Goal: Navigation & Orientation: Find specific page/section

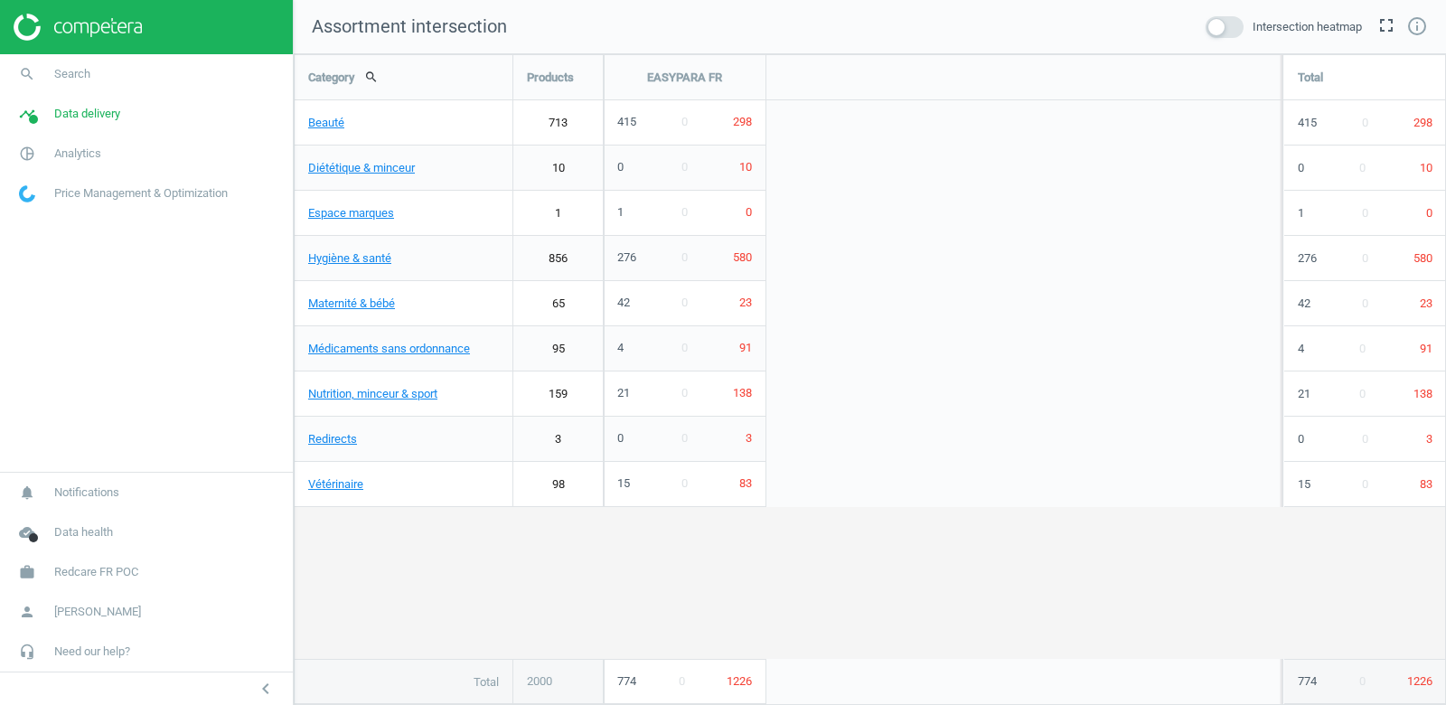
scroll to position [652, 1153]
click at [104, 103] on link "timeline Data delivery" at bounding box center [146, 114] width 293 height 40
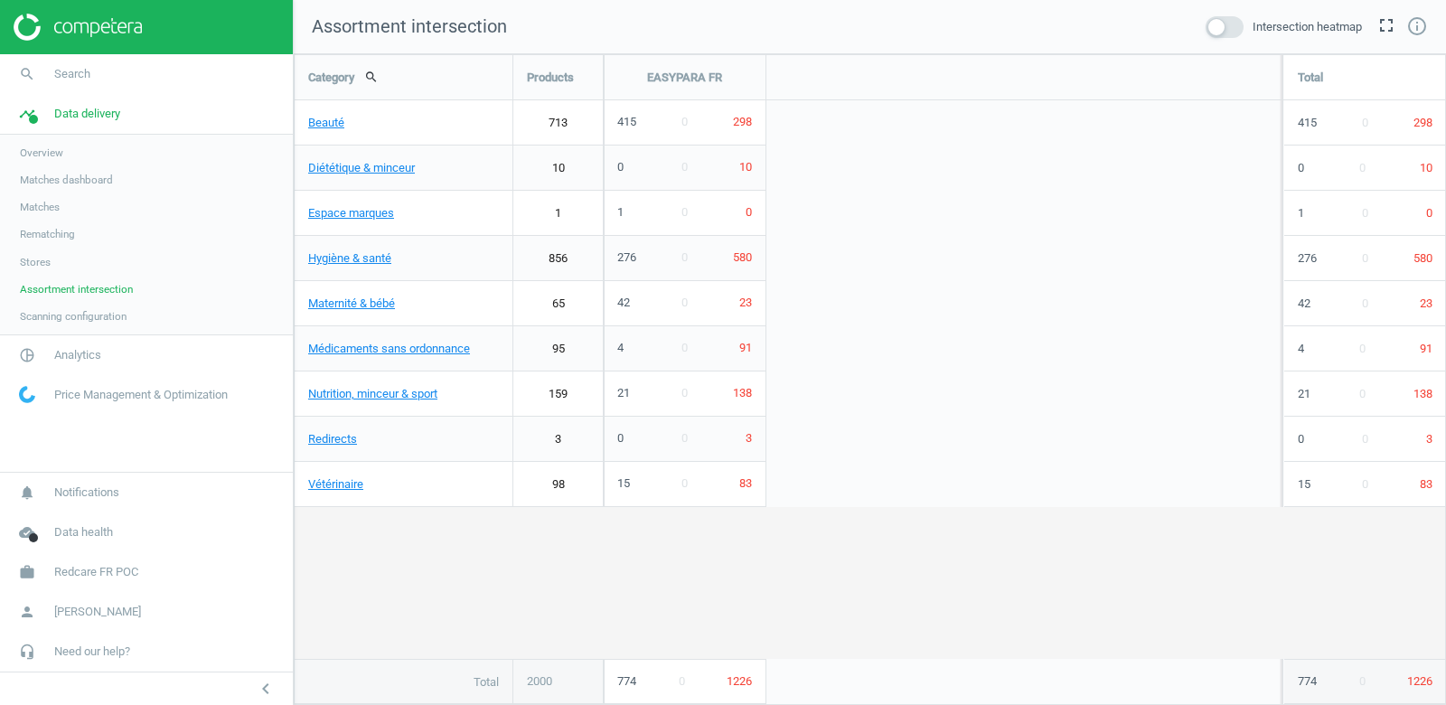
click at [51, 255] on span "Stores" at bounding box center [35, 262] width 31 height 14
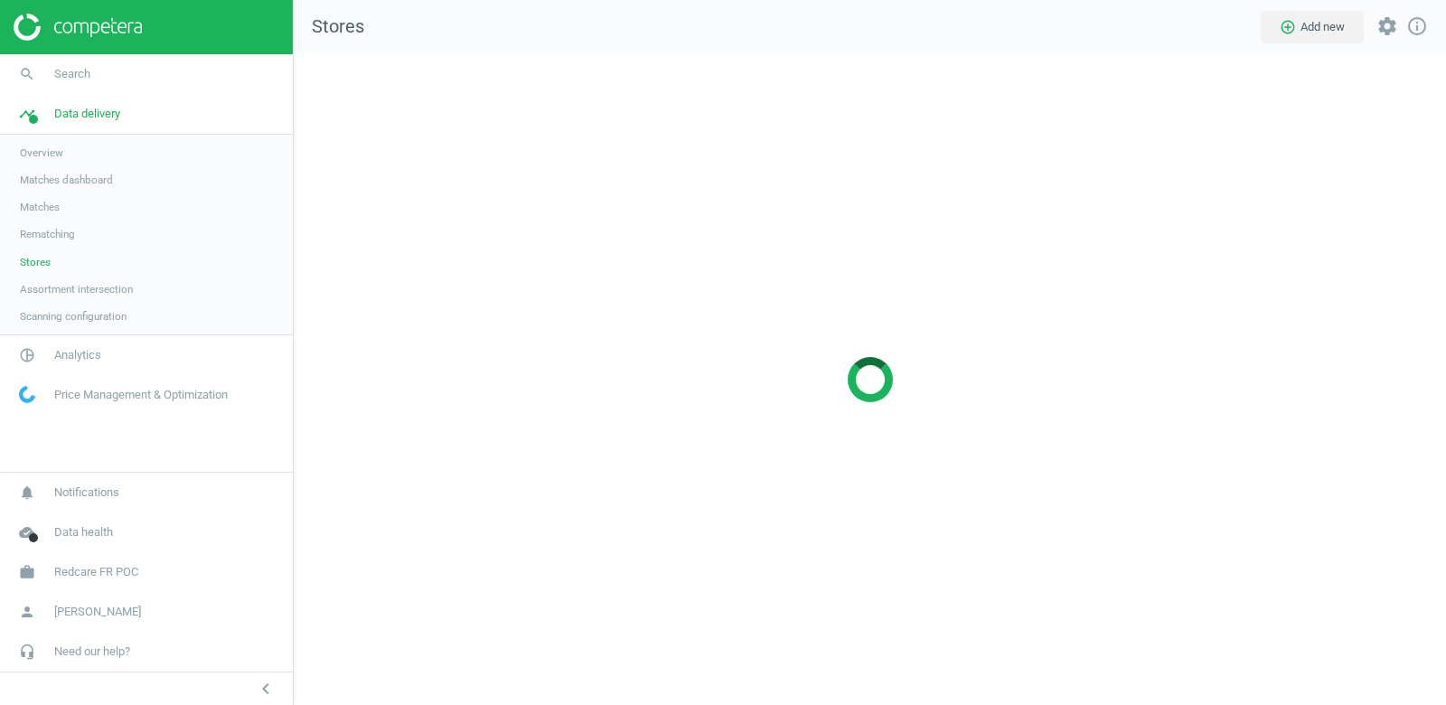
scroll to position [652, 1153]
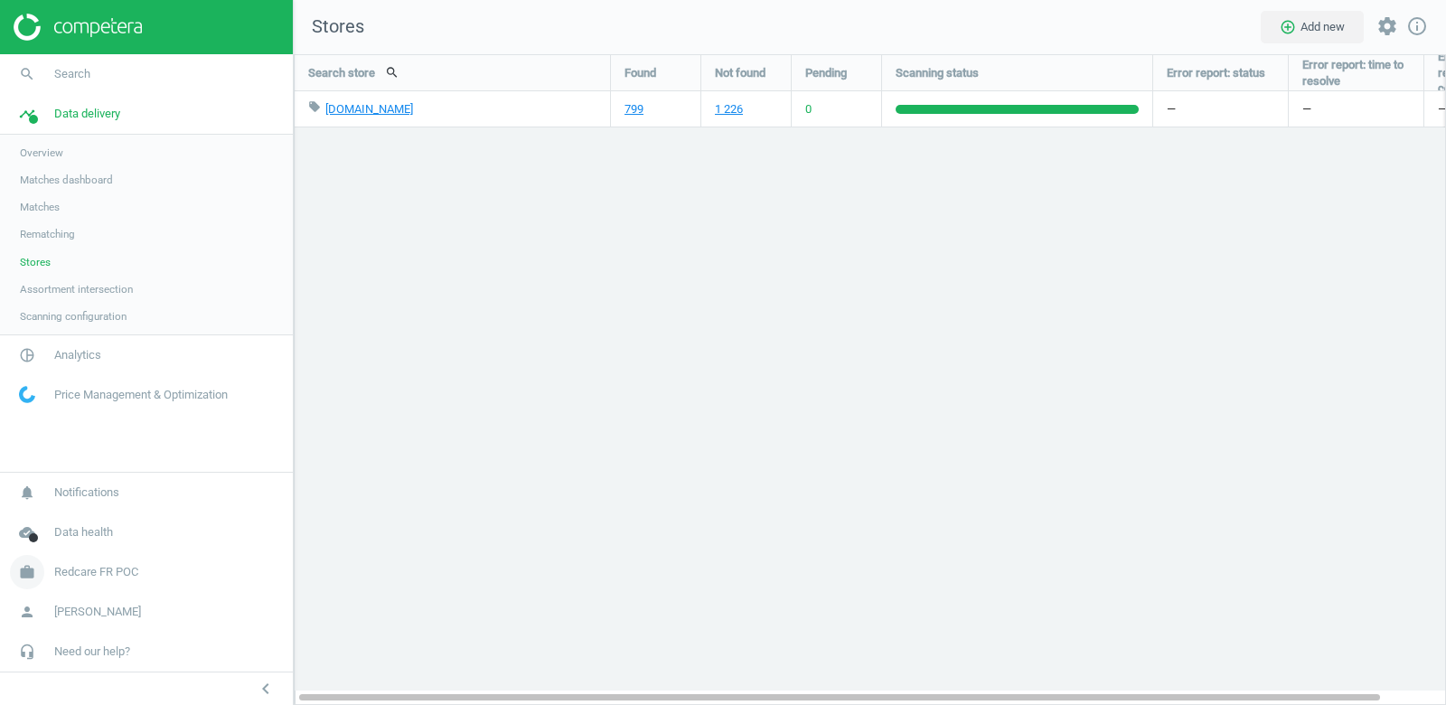
click at [91, 575] on span "Redcare FR POC" at bounding box center [96, 572] width 84 height 16
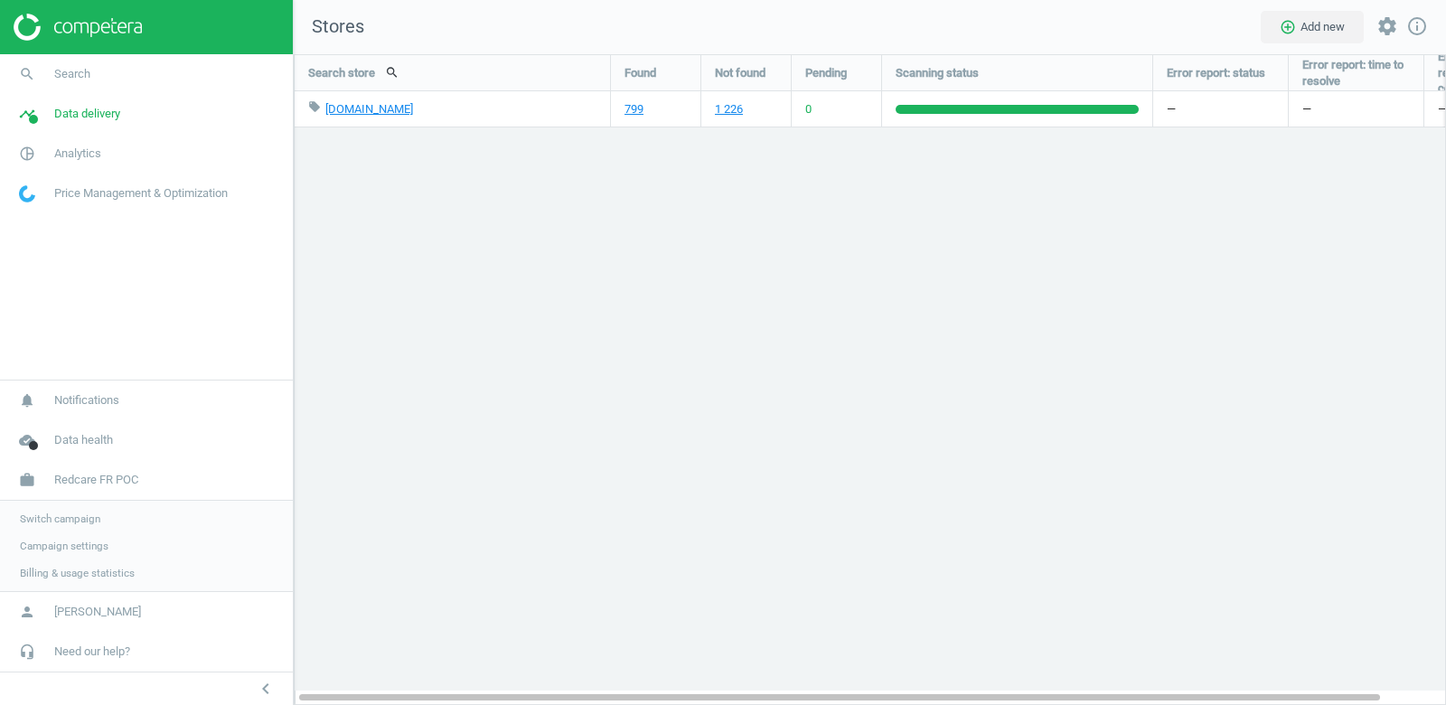
click at [54, 522] on span "Switch campaign" at bounding box center [60, 519] width 80 height 14
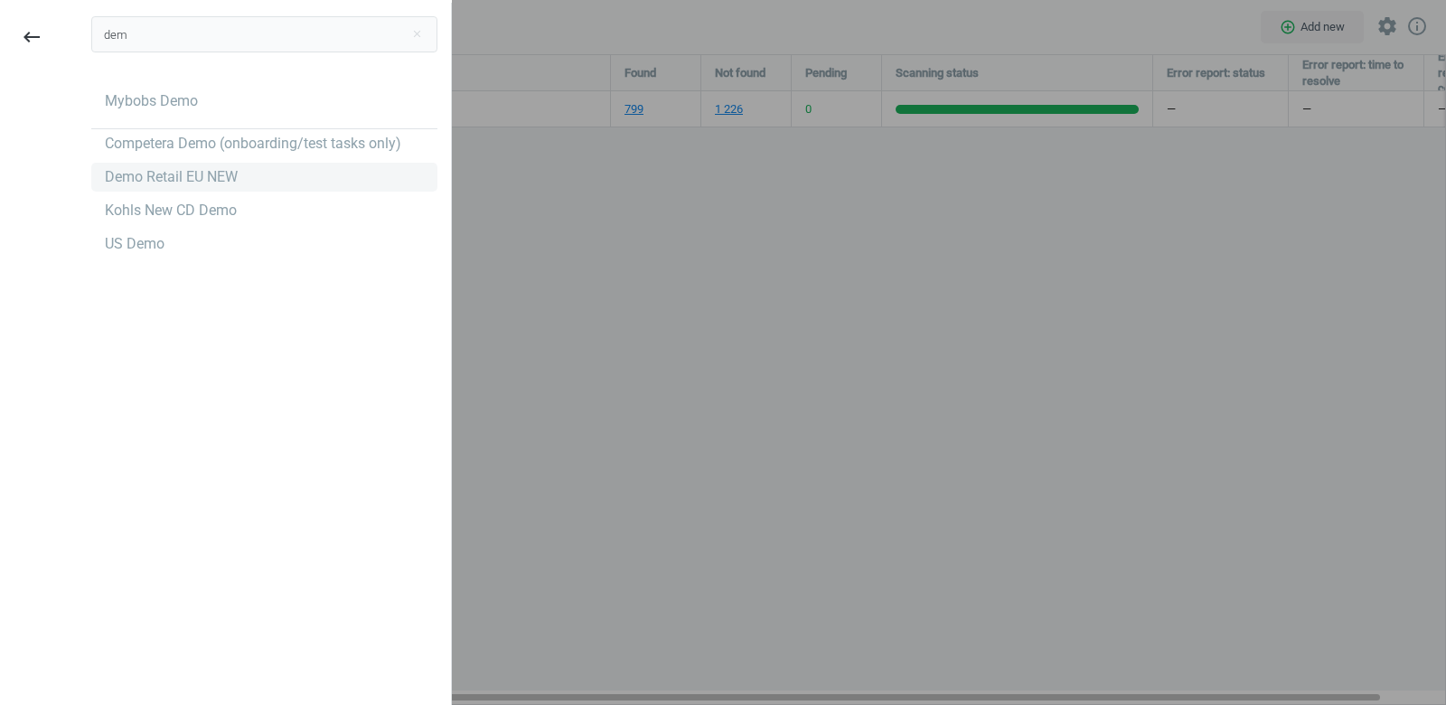
type input "dem"
click at [253, 181] on div "Demo Retail EU NEW" at bounding box center [264, 177] width 346 height 29
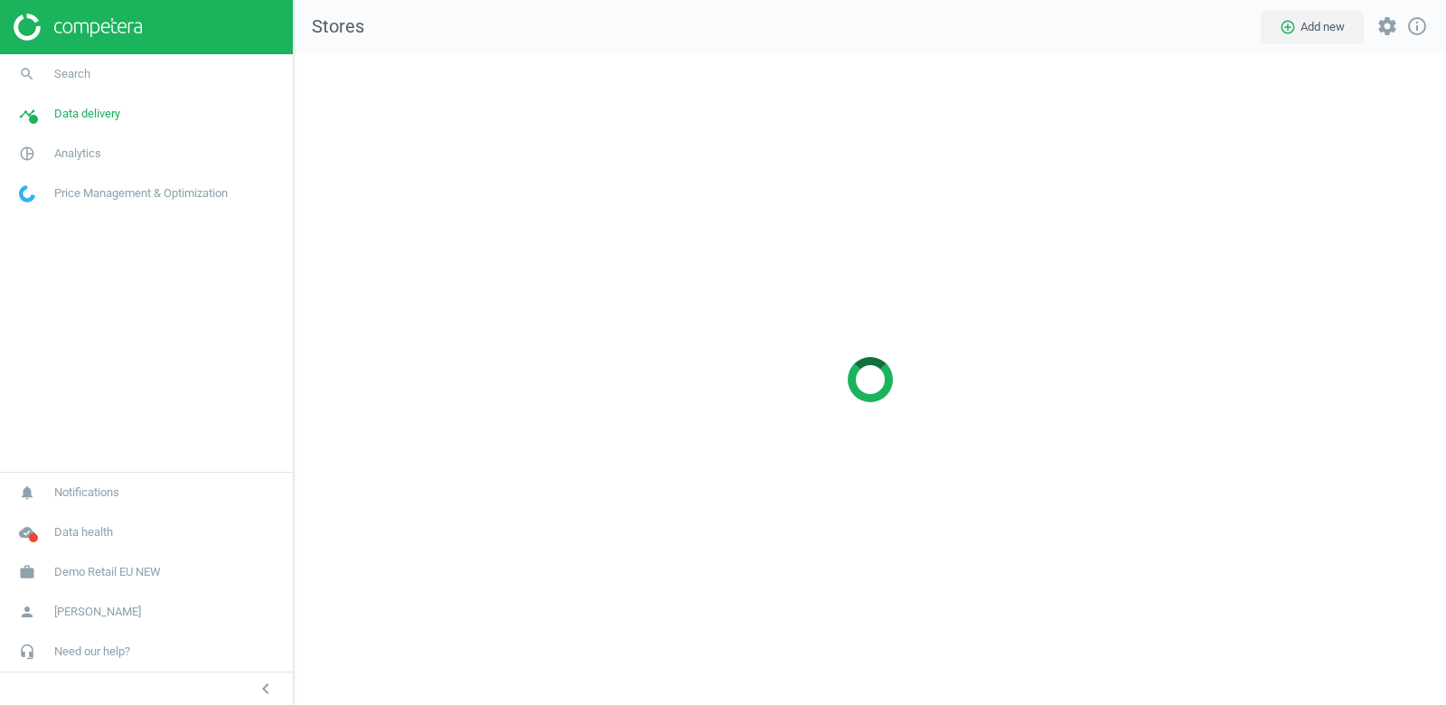
scroll to position [652, 1153]
